Goal: Find contact information: Find contact information

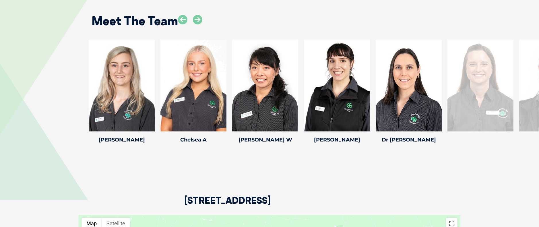
scroll to position [919, 0]
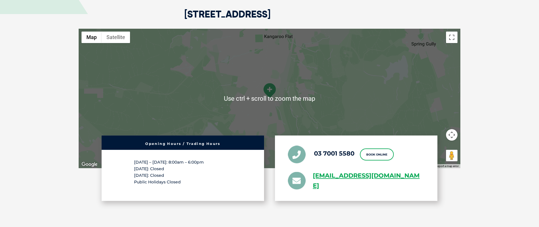
scroll to position [1034, 0]
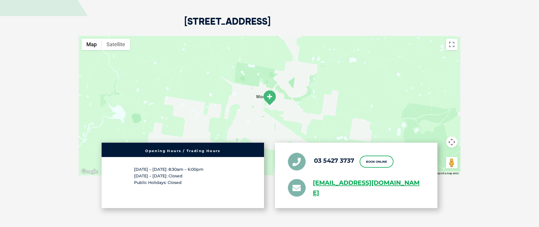
scroll to position [1379, 0]
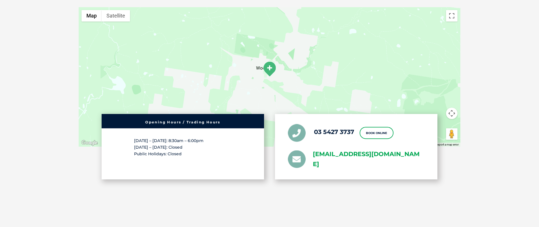
drag, startPoint x: 307, startPoint y: 130, endPoint x: 369, endPoint y: 148, distance: 64.7
click at [369, 148] on ul "03 5427 3737 Book Online greencross.macedonranges@greencrossvet.com.au" at bounding box center [356, 146] width 137 height 45
copy li "greencross.macedonranges@greencrossvet.com.au"
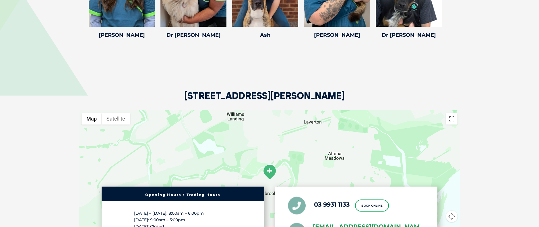
scroll to position [1034, 0]
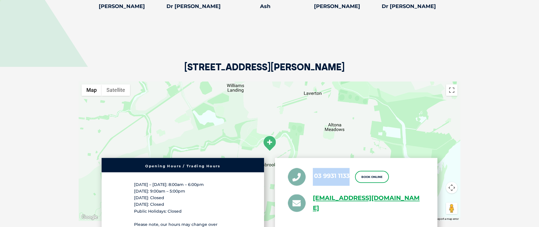
drag, startPoint x: 311, startPoint y: 171, endPoint x: 349, endPoint y: 181, distance: 39.5
click at [349, 181] on li "03 9931 1133" at bounding box center [319, 177] width 62 height 18
copy li "03 9931 1133"
drag, startPoint x: 311, startPoint y: 196, endPoint x: 347, endPoint y: 213, distance: 39.7
click at [347, 213] on li "greencross.pointcook@greencrossvet.com.au" at bounding box center [356, 203] width 137 height 20
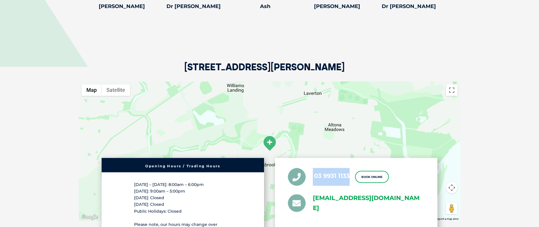
copy link "greencross.pointcook@greencrossvet.com.au"
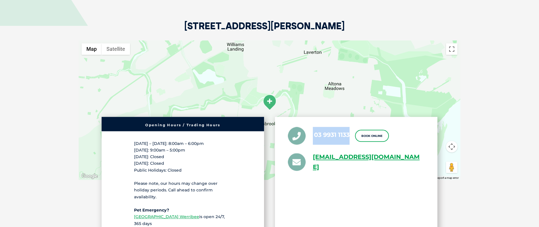
scroll to position [1005, 0]
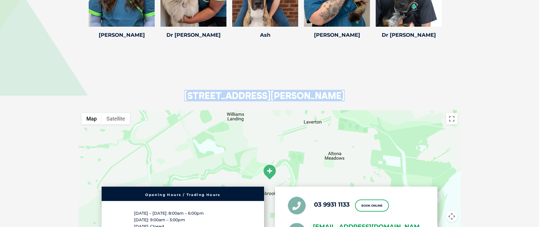
drag, startPoint x: 185, startPoint y: 95, endPoint x: 316, endPoint y: 86, distance: 131.3
click at [316, 86] on div "71 Point Cook Road, Seabrook VIC 3028" at bounding box center [270, 76] width 382 height 70
copy h2 "71 Point Cook Road, Seabrook"
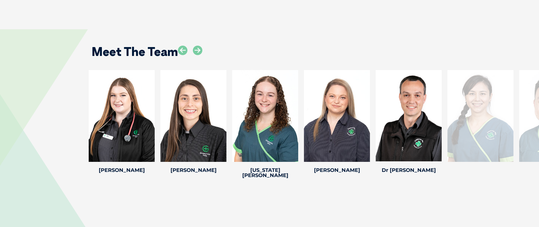
scroll to position [833, 0]
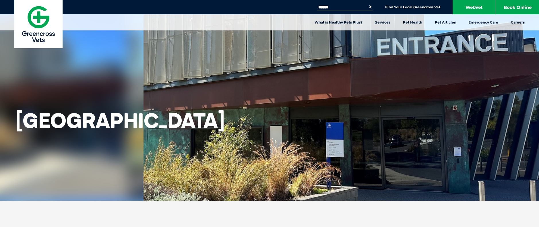
click at [338, 8] on input "Search for:" at bounding box center [341, 7] width 49 height 5
click at [411, 5] on link "Find Your Local Greencross Vet" at bounding box center [413, 7] width 55 height 5
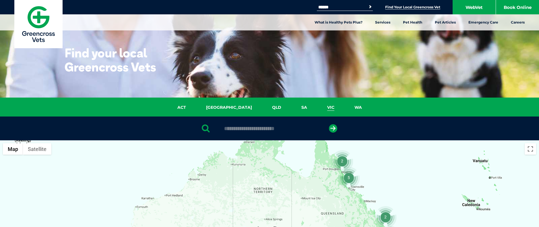
click at [317, 106] on link "VIC" at bounding box center [330, 107] width 27 height 7
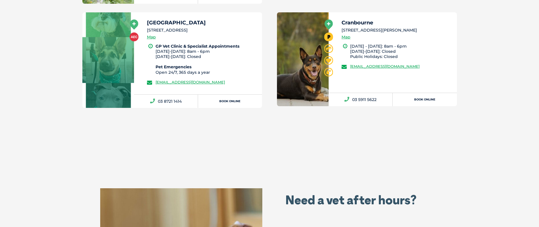
scroll to position [1970, 0]
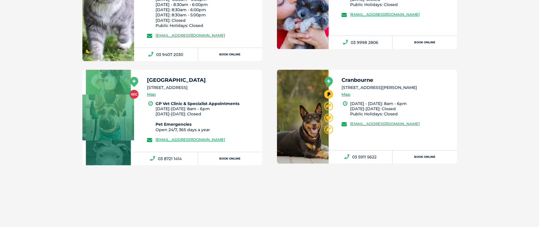
drag, startPoint x: 111, startPoint y: 78, endPoint x: 124, endPoint y: 90, distance: 17.5
click at [111, 78] on link at bounding box center [108, 118] width 52 height 96
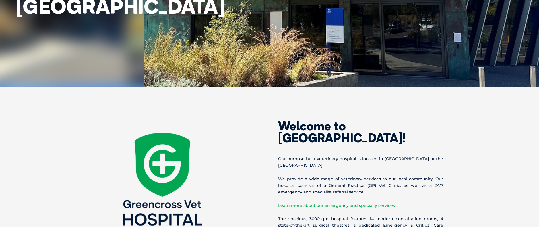
scroll to position [115, 0]
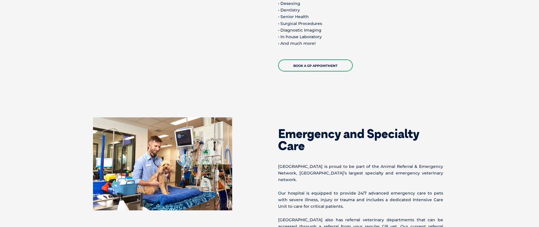
scroll to position [575, 0]
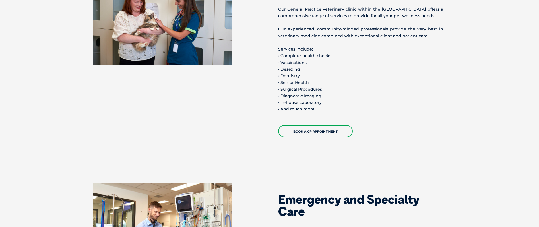
drag, startPoint x: 539, startPoint y: 104, endPoint x: 542, endPoint y: 39, distance: 65.0
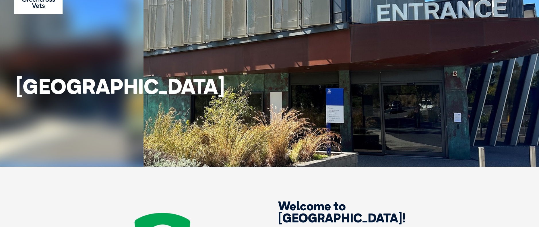
scroll to position [0, 0]
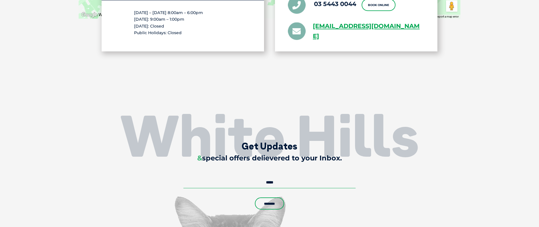
scroll to position [1403, 0]
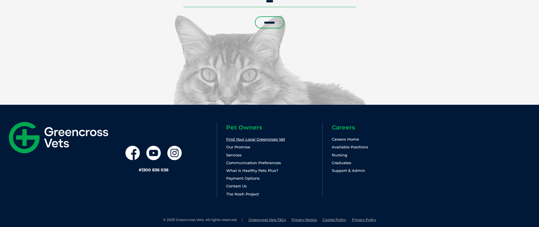
click at [264, 137] on link "Find Your Local Greencross Vet" at bounding box center [255, 139] width 59 height 5
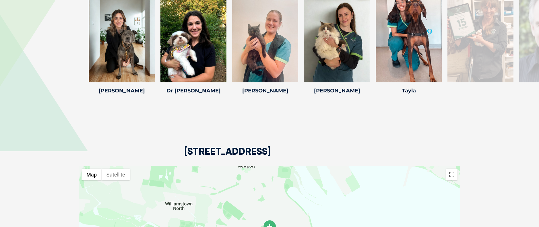
scroll to position [1120, 0]
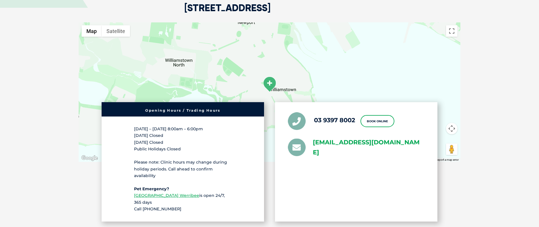
drag, startPoint x: 311, startPoint y: 140, endPoint x: 361, endPoint y: 155, distance: 52.4
click at [361, 155] on li "[EMAIL_ADDRESS][DOMAIN_NAME]" at bounding box center [356, 148] width 137 height 20
copy link "[EMAIL_ADDRESS][DOMAIN_NAME]"
drag, startPoint x: 314, startPoint y: 109, endPoint x: 355, endPoint y: 127, distance: 45.2
click at [355, 127] on div "03 9397 8002 Book Online [EMAIL_ADDRESS][DOMAIN_NAME]" at bounding box center [356, 161] width 163 height 119
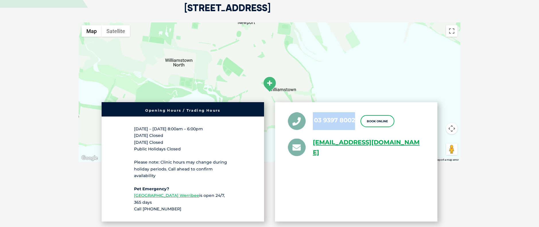
copy li "03 9397 8002"
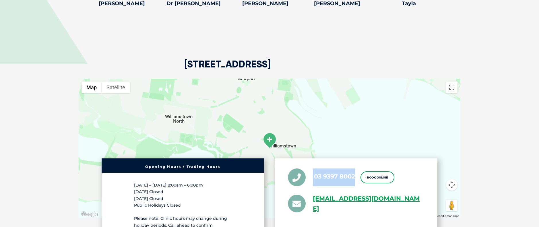
scroll to position [1063, 0]
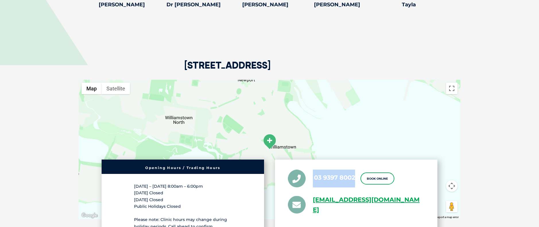
drag, startPoint x: 178, startPoint y: 63, endPoint x: 323, endPoint y: 61, distance: 145.9
click at [323, 61] on div "[STREET_ADDRESS]" at bounding box center [270, 45] width 382 height 70
copy h2 "[STREET_ADDRESS]"
